Goal: Browse casually

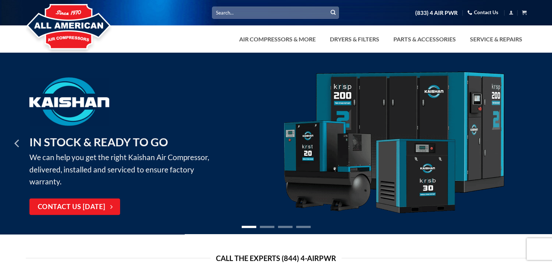
click at [533, 139] on icon "Next" at bounding box center [534, 143] width 13 height 13
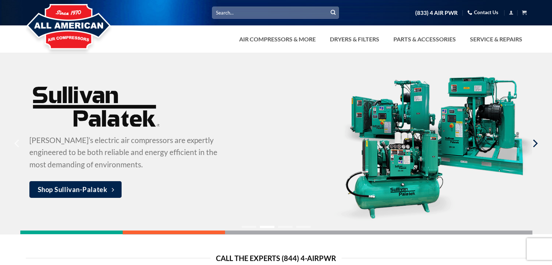
click at [533, 139] on icon "Next" at bounding box center [534, 143] width 13 height 13
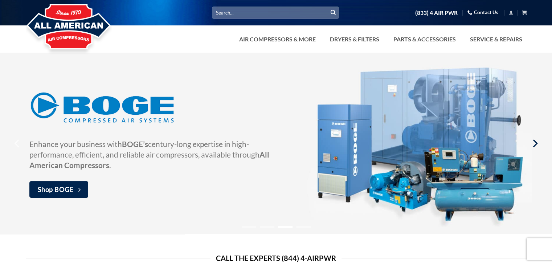
click at [533, 139] on icon "Next" at bounding box center [534, 143] width 13 height 13
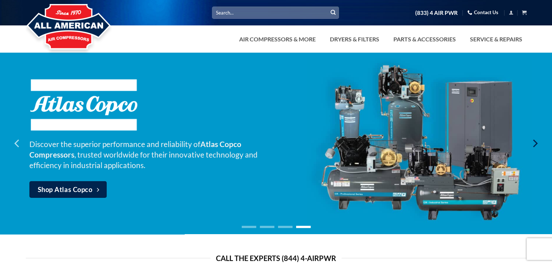
click at [533, 139] on icon "Next" at bounding box center [534, 143] width 13 height 13
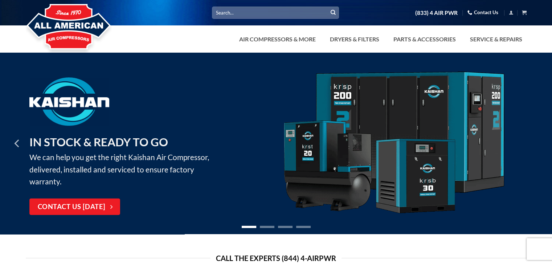
click at [533, 139] on icon "Next" at bounding box center [534, 143] width 13 height 13
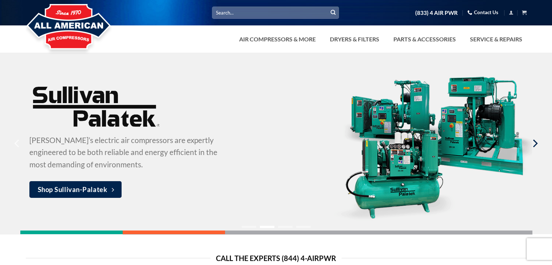
click at [533, 139] on icon "Next" at bounding box center [534, 143] width 13 height 13
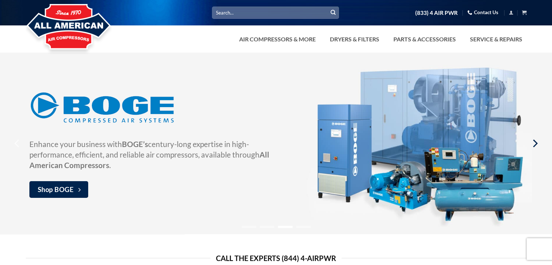
click at [533, 139] on icon "Next" at bounding box center [534, 143] width 13 height 13
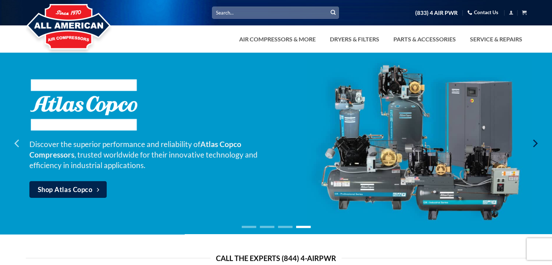
click at [533, 139] on icon "Next" at bounding box center [534, 143] width 13 height 13
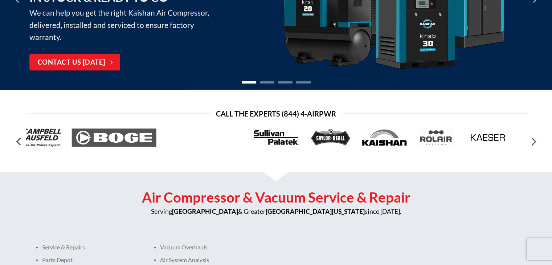
scroll to position [145, 0]
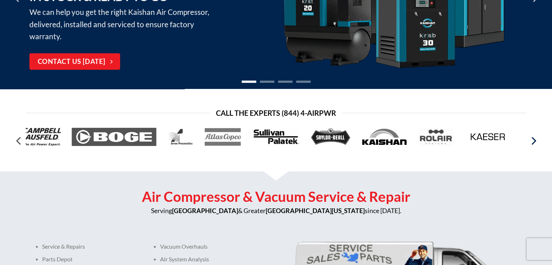
click at [531, 142] on icon "Next" at bounding box center [533, 140] width 13 height 13
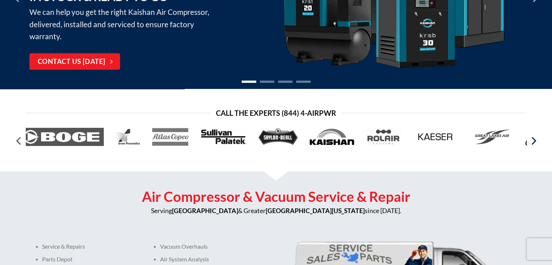
click at [531, 142] on icon "Next" at bounding box center [533, 140] width 13 height 13
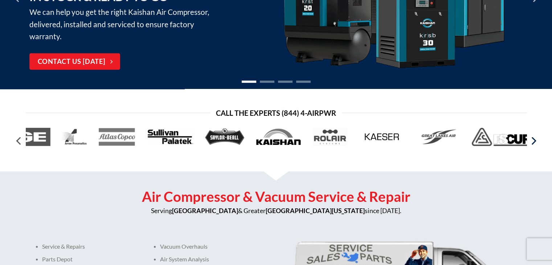
click at [531, 142] on icon "Next" at bounding box center [533, 140] width 13 height 13
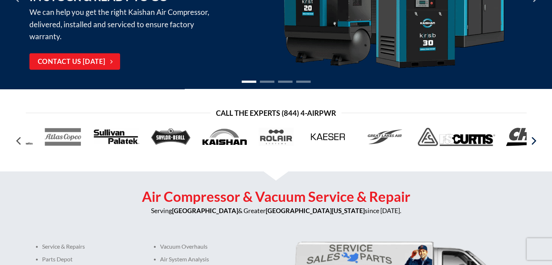
click at [531, 142] on icon "Next" at bounding box center [533, 140] width 13 height 13
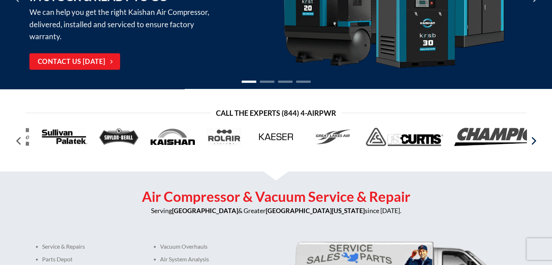
click at [531, 142] on icon "Next" at bounding box center [533, 140] width 13 height 13
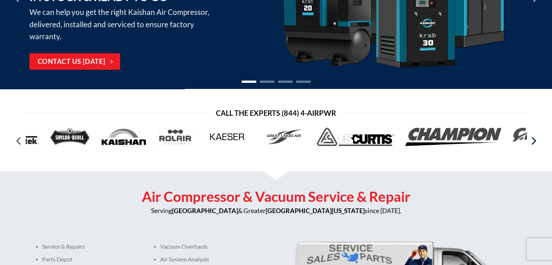
click at [531, 142] on icon "Next" at bounding box center [533, 140] width 13 height 13
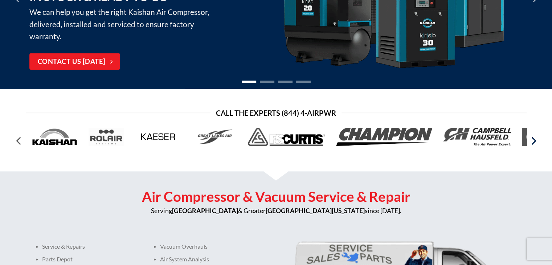
click at [531, 142] on icon "Next" at bounding box center [533, 140] width 13 height 13
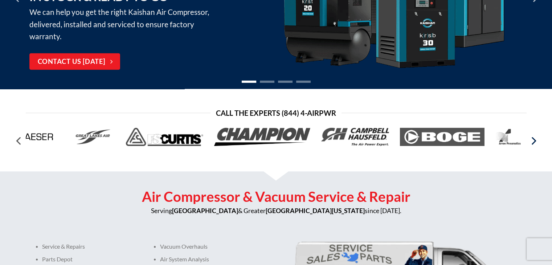
click at [531, 142] on icon "Next" at bounding box center [533, 140] width 13 height 13
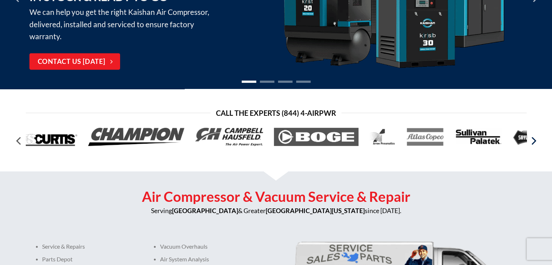
click at [531, 142] on icon "Next" at bounding box center [533, 140] width 13 height 13
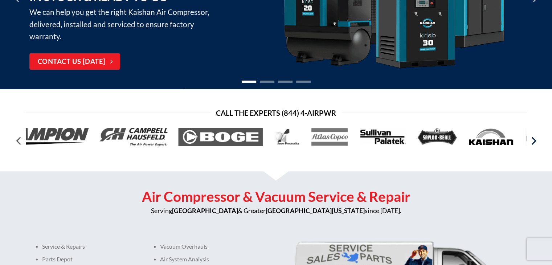
click at [531, 142] on icon "Next" at bounding box center [533, 140] width 13 height 13
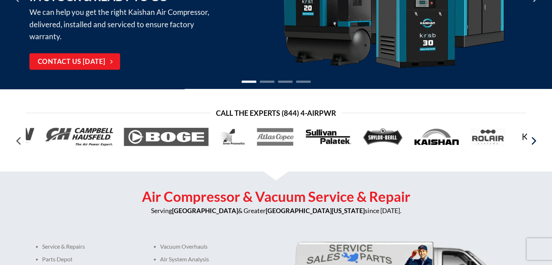
click at [531, 142] on icon "Next" at bounding box center [533, 140] width 13 height 13
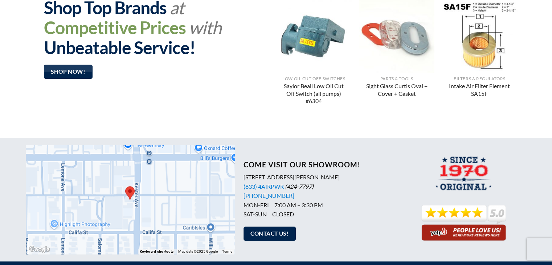
scroll to position [617, 0]
